Goal: Check status: Check status

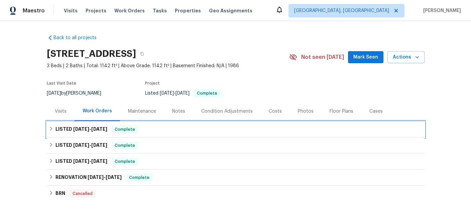
click at [78, 129] on span "[DATE]" at bounding box center [81, 129] width 16 height 5
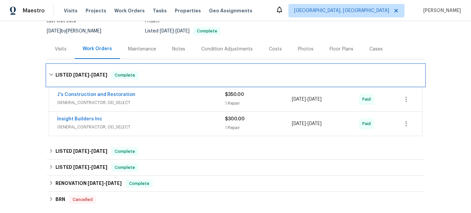
scroll to position [63, 0]
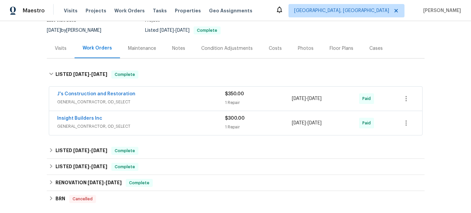
click at [147, 99] on span "GENERAL_CONTRACTOR, OD_SELECT" at bounding box center [141, 102] width 168 height 7
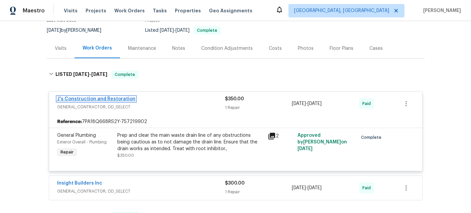
click at [110, 100] on link "J's Construction and Restoration" at bounding box center [96, 99] width 78 height 5
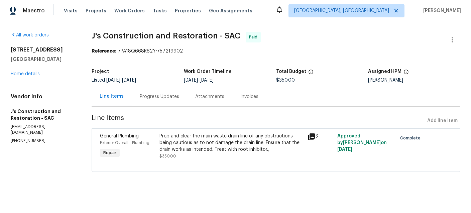
click at [246, 97] on div "Invoices" at bounding box center [249, 96] width 18 height 7
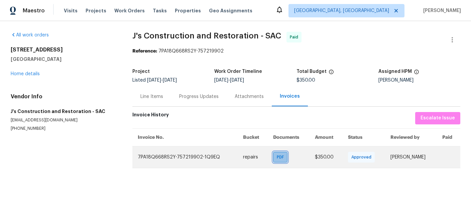
click at [278, 156] on span "PDF" at bounding box center [282, 157] width 10 height 7
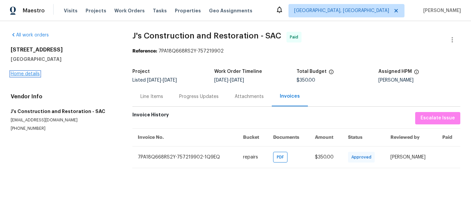
click at [22, 75] on link "Home details" at bounding box center [25, 74] width 29 height 5
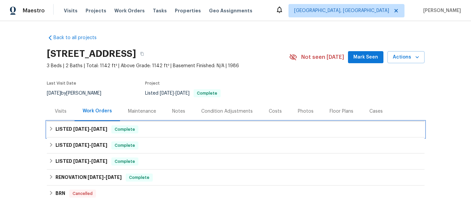
click at [81, 130] on span "[DATE]" at bounding box center [81, 129] width 16 height 5
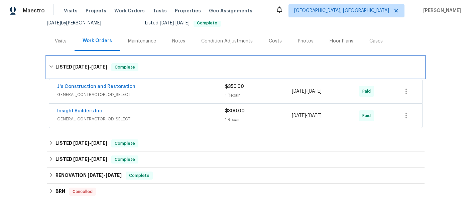
scroll to position [73, 0]
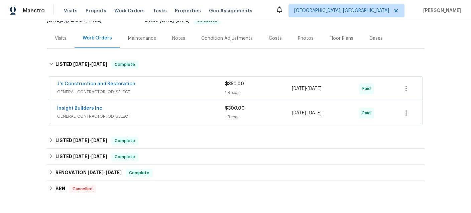
click at [108, 123] on div "Insight Builders Inc GENERAL_CONTRACTOR, OD_SELECT $300.00 1 Repair [DATE] - [D…" at bounding box center [235, 113] width 373 height 24
click at [109, 115] on span "GENERAL_CONTRACTOR, OD_SELECT" at bounding box center [141, 116] width 168 height 7
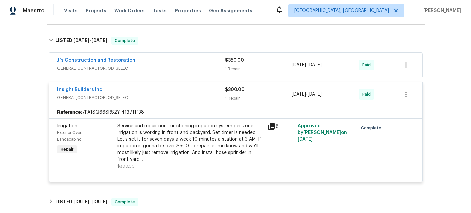
scroll to position [99, 0]
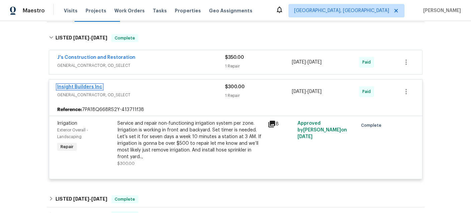
click at [86, 88] on link "Insight Builders Inc" at bounding box center [79, 87] width 45 height 5
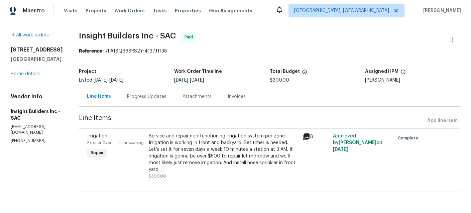
click at [244, 100] on div "Invoices" at bounding box center [237, 97] width 34 height 20
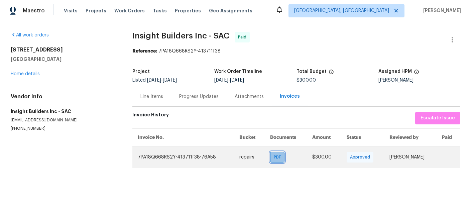
click at [270, 158] on div "PDF" at bounding box center [277, 157] width 14 height 11
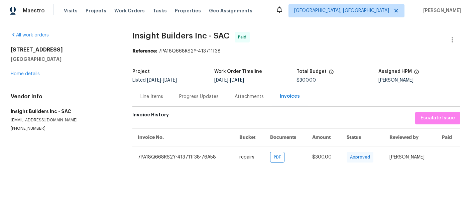
click at [19, 77] on div "[STREET_ADDRESS] Home details" at bounding box center [64, 61] width 106 height 31
click at [19, 76] on link "Home details" at bounding box center [25, 74] width 29 height 5
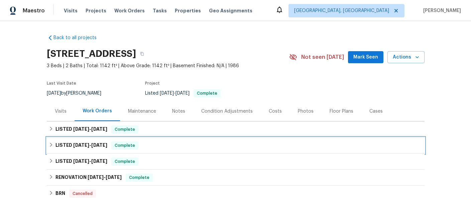
click at [68, 142] on h6 "LISTED [DATE] - [DATE]" at bounding box center [82, 145] width 52 height 8
